Goal: Book appointment/travel/reservation

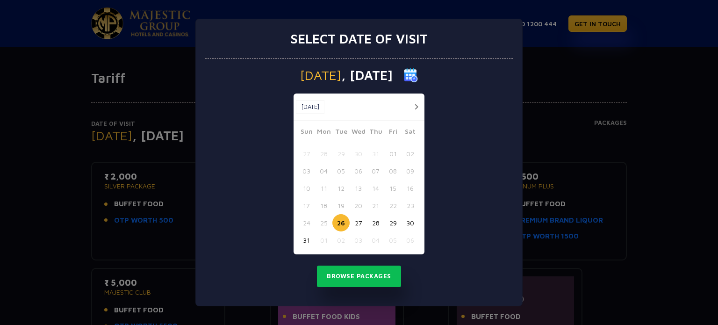
click at [420, 111] on div at bounding box center [413, 107] width 17 height 12
click at [416, 105] on button "button" at bounding box center [416, 107] width 12 height 12
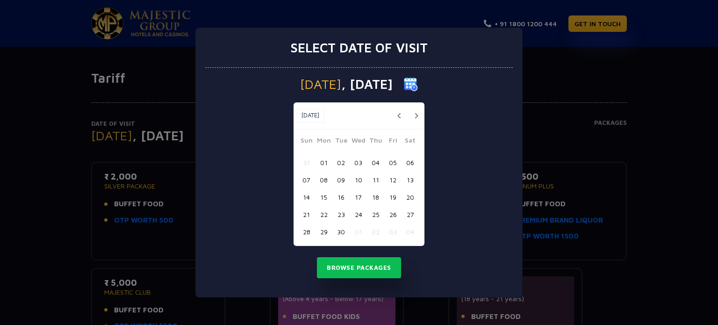
click at [307, 196] on button "14" at bounding box center [306, 196] width 17 height 17
click at [348, 268] on button "Browse Packages" at bounding box center [359, 267] width 84 height 21
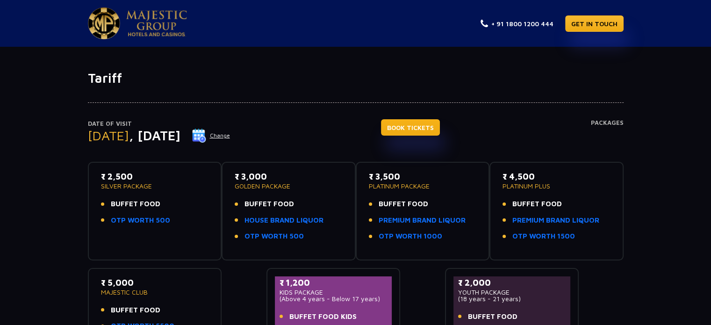
click at [417, 128] on link "BOOK TICKETS" at bounding box center [410, 127] width 59 height 16
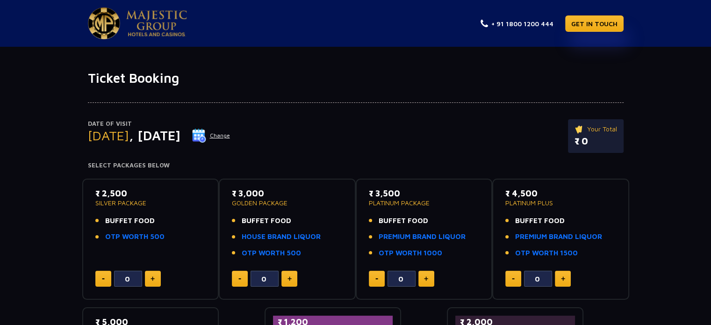
click at [206, 135] on img at bounding box center [199, 135] width 14 height 14
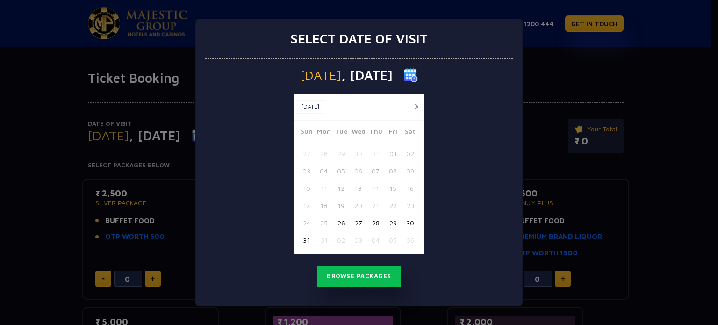
click at [413, 105] on button "button" at bounding box center [416, 107] width 12 height 12
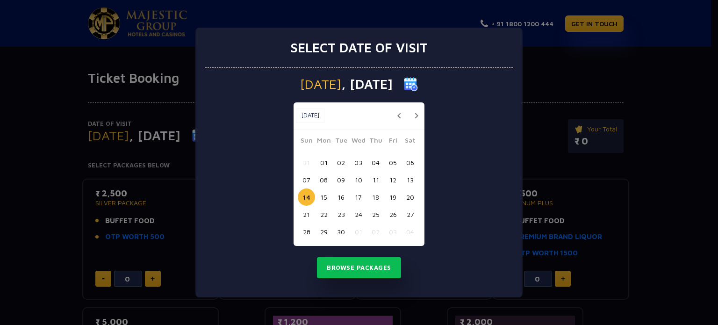
click at [322, 194] on button "15" at bounding box center [323, 196] width 17 height 17
click at [343, 263] on button "Browse Packages" at bounding box center [359, 267] width 84 height 21
